Goal: Information Seeking & Learning: Check status

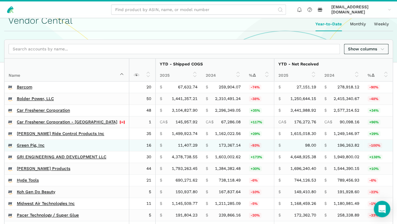
scroll to position [120, 0]
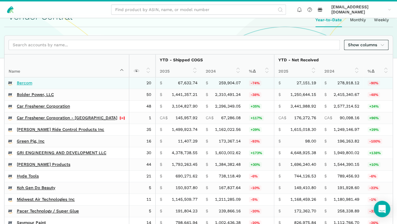
click at [24, 84] on link "Bercom" at bounding box center [24, 82] width 15 height 5
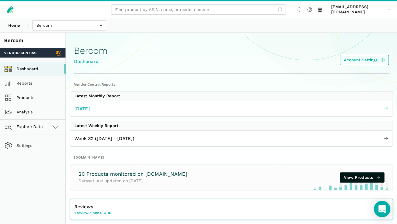
click at [149, 108] on link "[DATE]" at bounding box center [231, 108] width 322 height 11
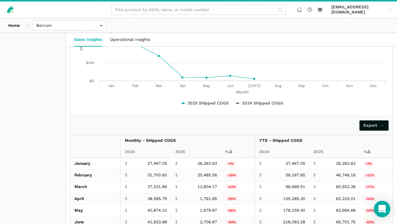
scroll to position [1079, 0]
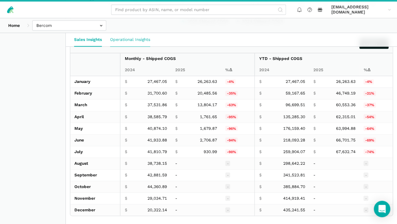
click at [129, 40] on link "Operational Insights" at bounding box center [130, 39] width 48 height 13
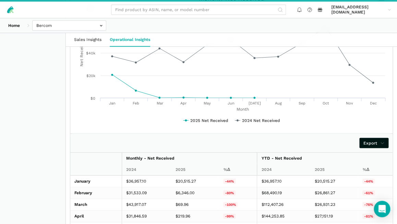
scroll to position [345, 0]
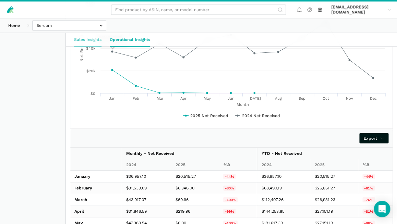
click at [88, 39] on link "Sales Insights" at bounding box center [88, 39] width 36 height 13
